Goal: Information Seeking & Learning: Find contact information

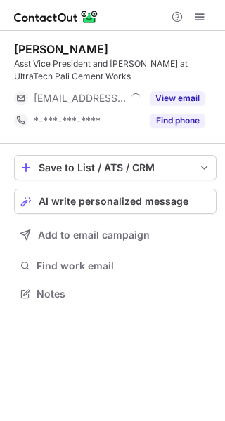
scroll to position [284, 225]
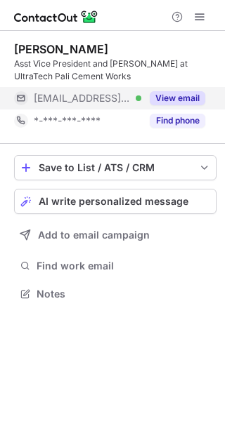
click at [174, 98] on button "View email" at bounding box center [176, 98] width 55 height 14
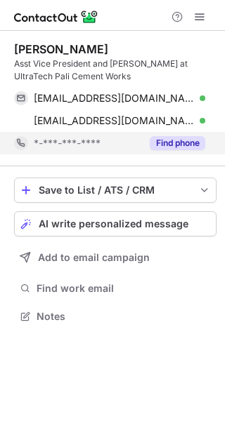
scroll to position [307, 225]
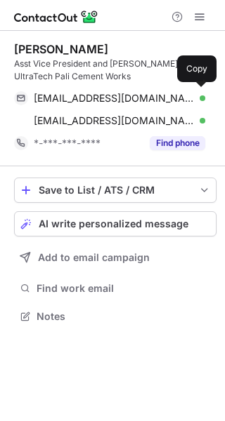
scroll to position [307, 225]
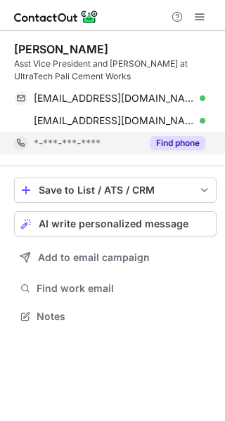
click at [186, 141] on button "Find phone" at bounding box center [176, 143] width 55 height 14
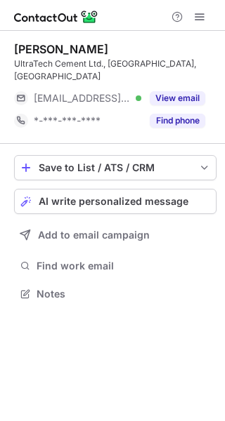
scroll to position [272, 225]
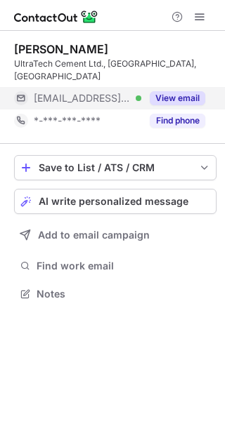
click at [186, 92] on button "View email" at bounding box center [176, 98] width 55 height 14
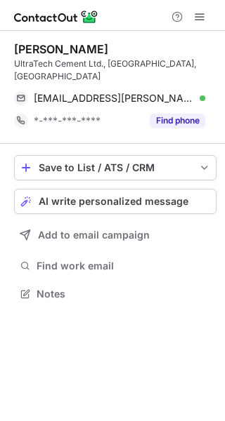
scroll to position [272, 225]
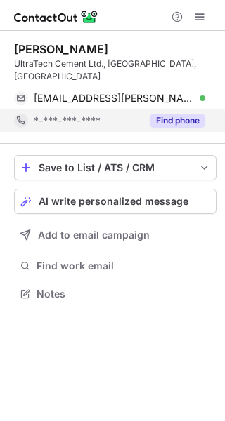
click at [187, 114] on button "Find phone" at bounding box center [176, 121] width 55 height 14
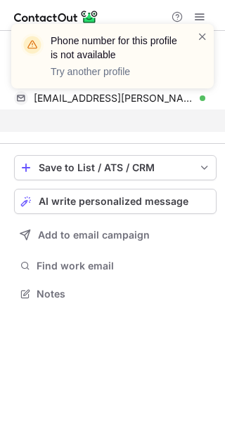
scroll to position [249, 225]
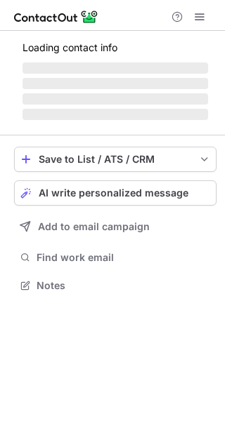
scroll to position [272, 225]
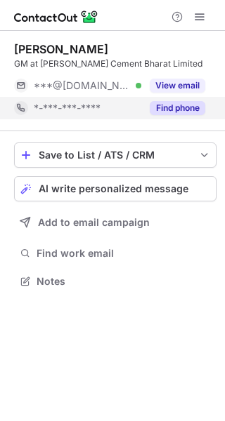
click at [175, 110] on button "Find phone" at bounding box center [176, 108] width 55 height 14
